Goal: Task Accomplishment & Management: Complete application form

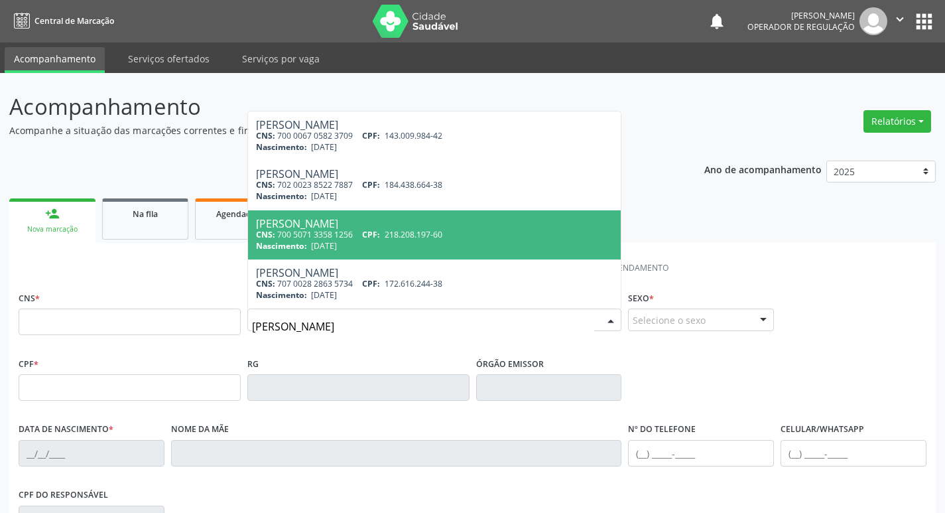
type input "[PERSON_NAME]"
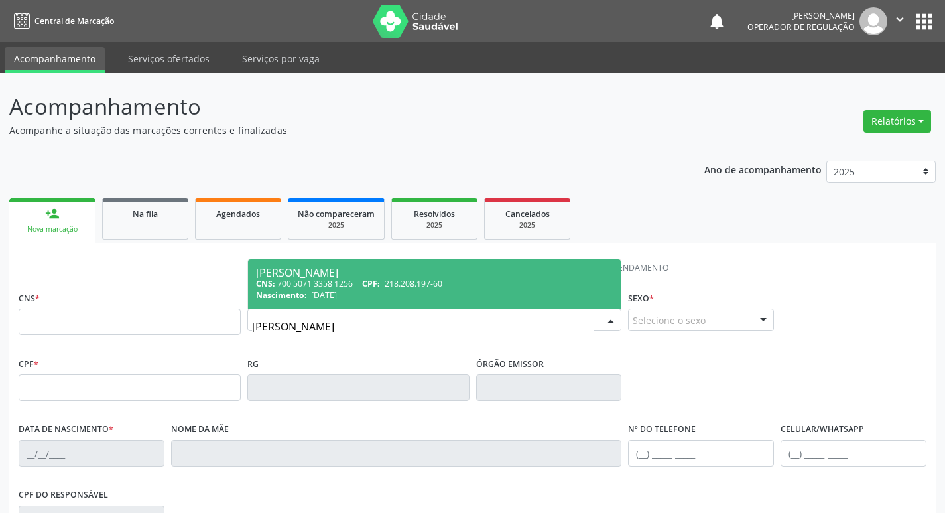
click at [378, 279] on span "CPF:" at bounding box center [371, 283] width 18 height 11
type input "700 5071 3358 1256"
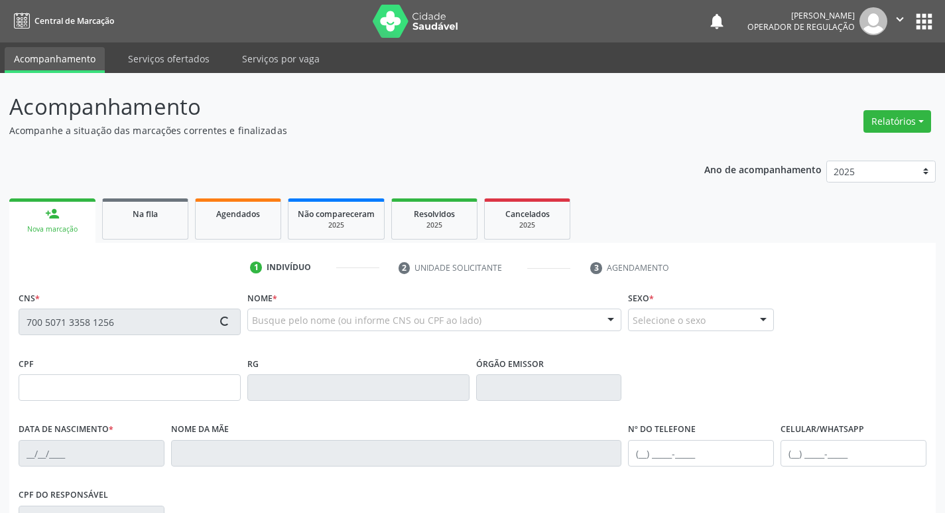
type input "218.208.197-60"
type input "[DATE]"
type input "[PERSON_NAME] da Nobrega"
type input "[PHONE_NUMBER]"
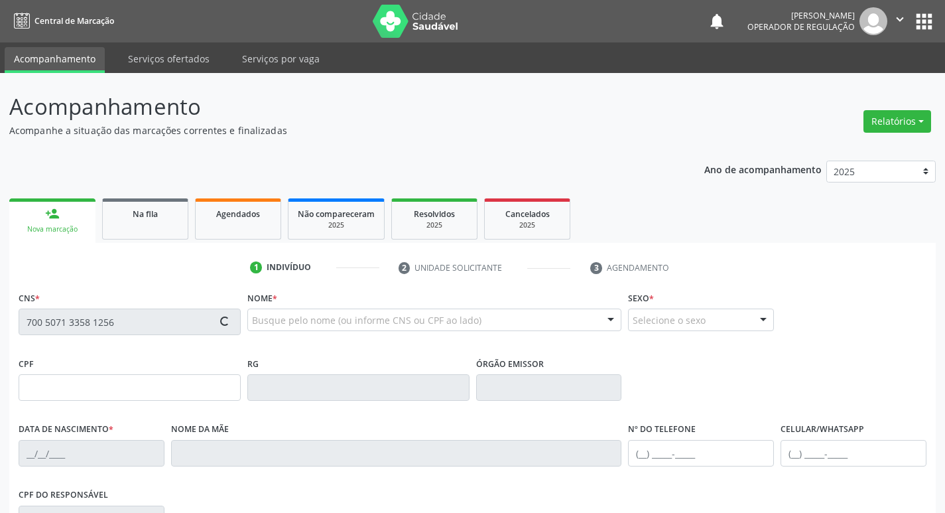
type input "133.244.757-08"
type input "S/N"
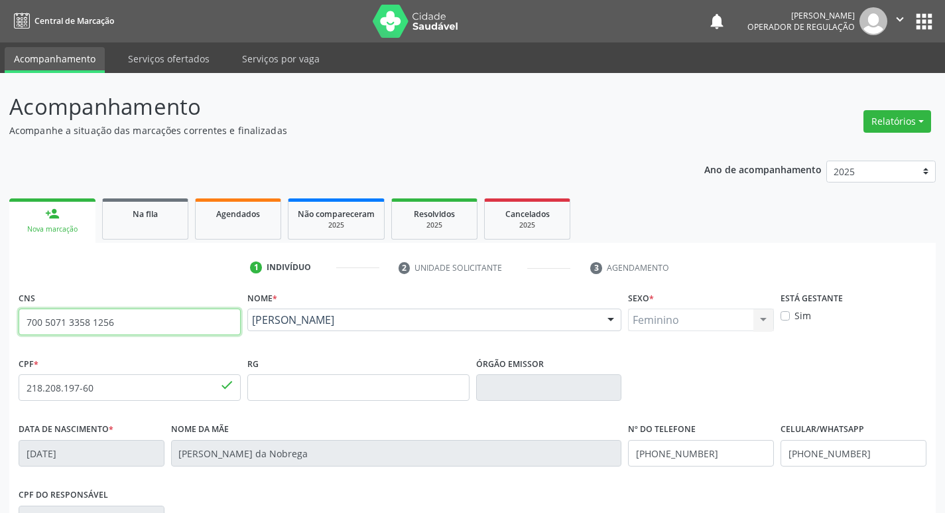
click at [73, 322] on input "700 5071 3358 1256" at bounding box center [130, 321] width 222 height 27
